Goal: Information Seeking & Learning: Learn about a topic

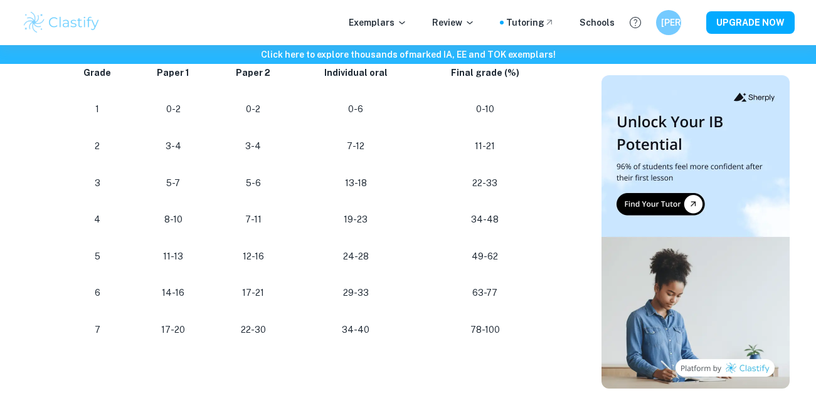
scroll to position [834, 0]
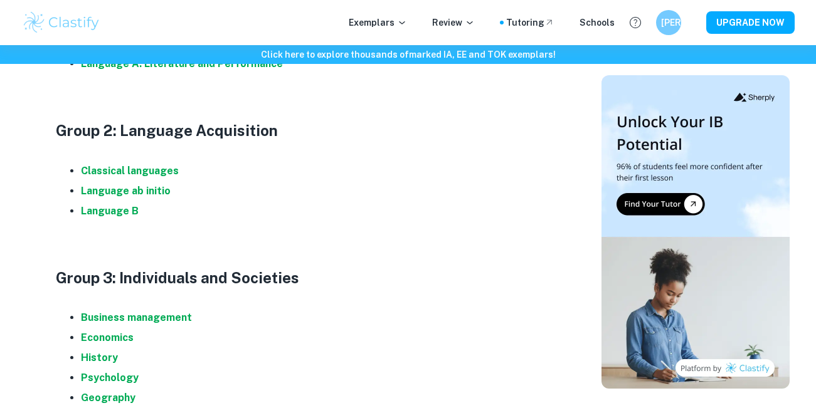
scroll to position [825, 0]
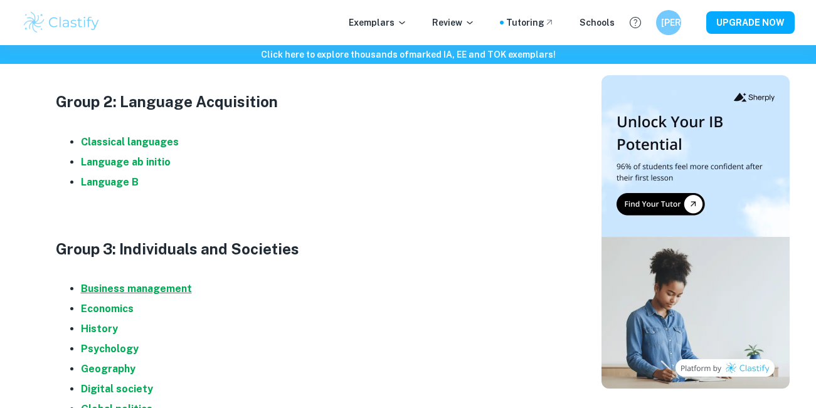
click at [136, 287] on strong "Business management" at bounding box center [136, 289] width 111 height 12
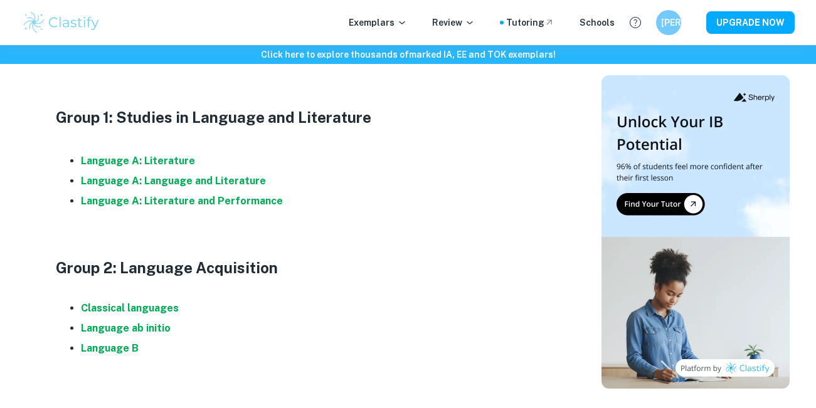
scroll to position [659, 0]
click at [223, 180] on strong "Language A: Language and Literature" at bounding box center [173, 180] width 185 height 12
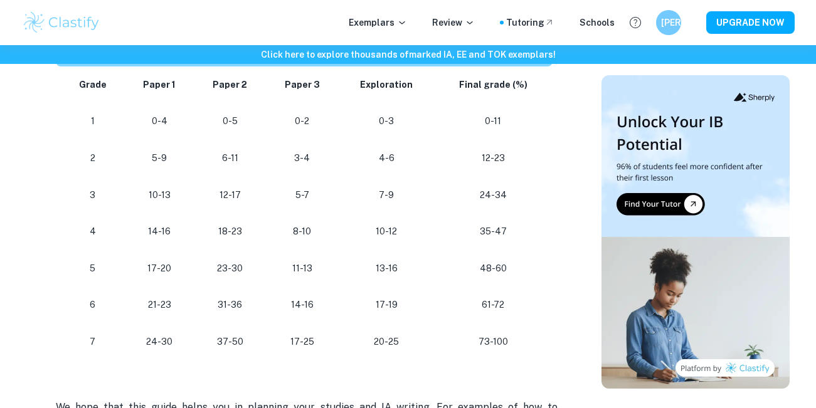
scroll to position [1166, 0]
